Goal: Task Accomplishment & Management: Complete application form

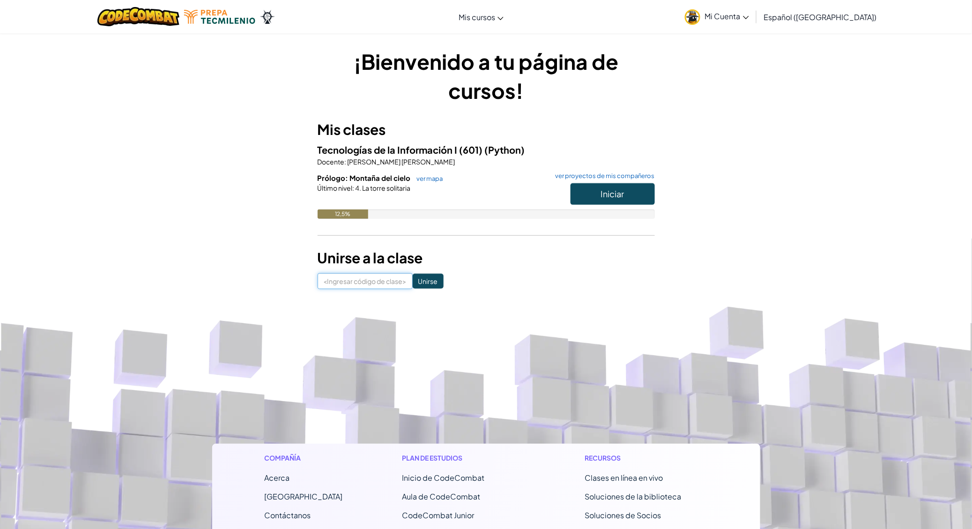
click at [355, 277] on input at bounding box center [365, 281] width 95 height 16
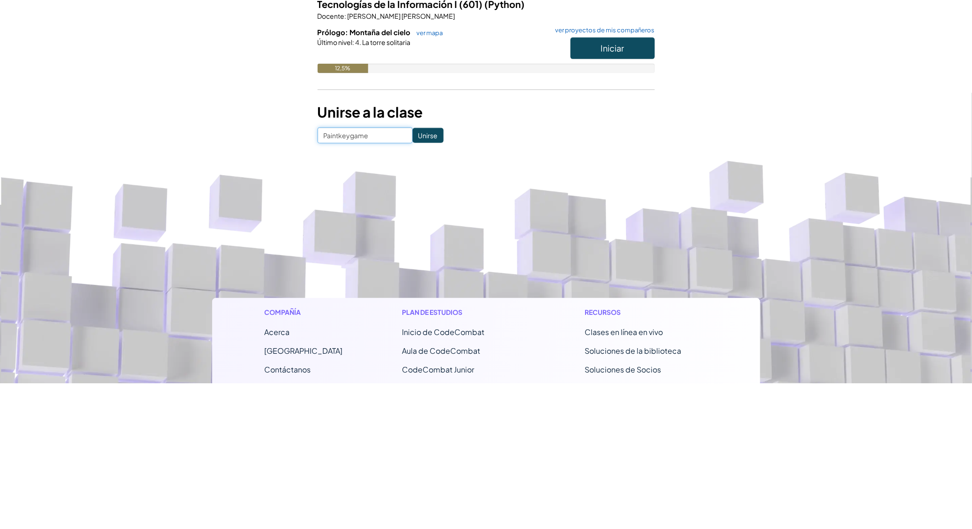
type input "Paintkeygame"
click at [430, 275] on input "Unirse" at bounding box center [428, 281] width 31 height 15
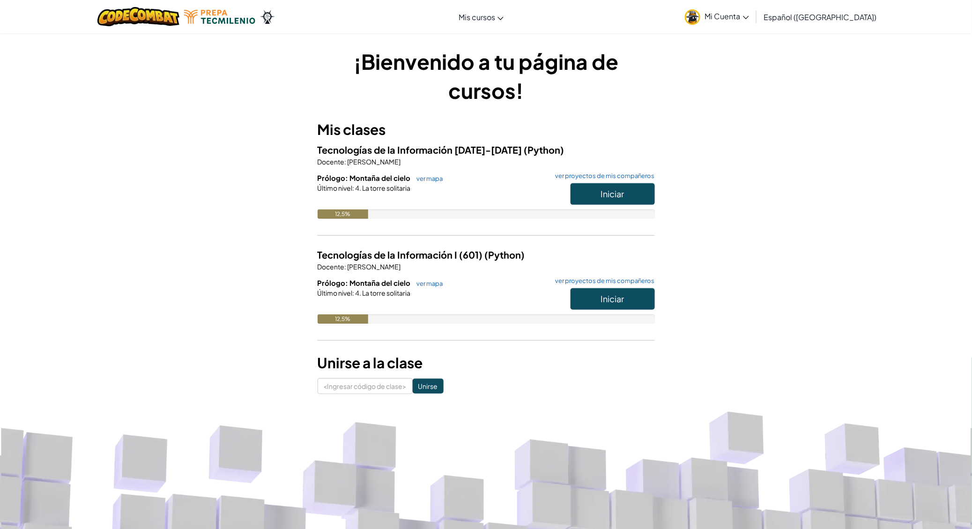
click at [754, 7] on link "Mi Cuenta" at bounding box center [717, 17] width 74 height 30
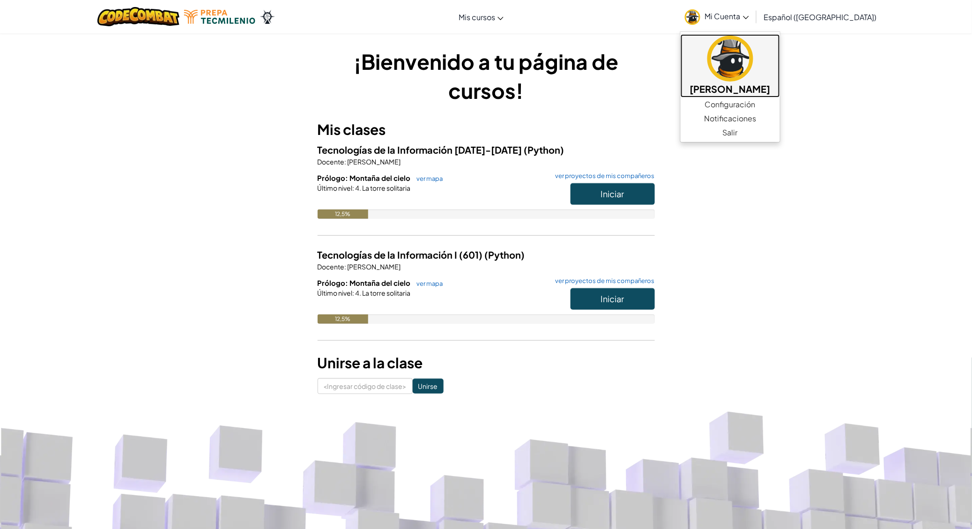
click at [754, 96] on link "[PERSON_NAME]" at bounding box center [730, 65] width 99 height 63
